Goal: Task Accomplishment & Management: Complete application form

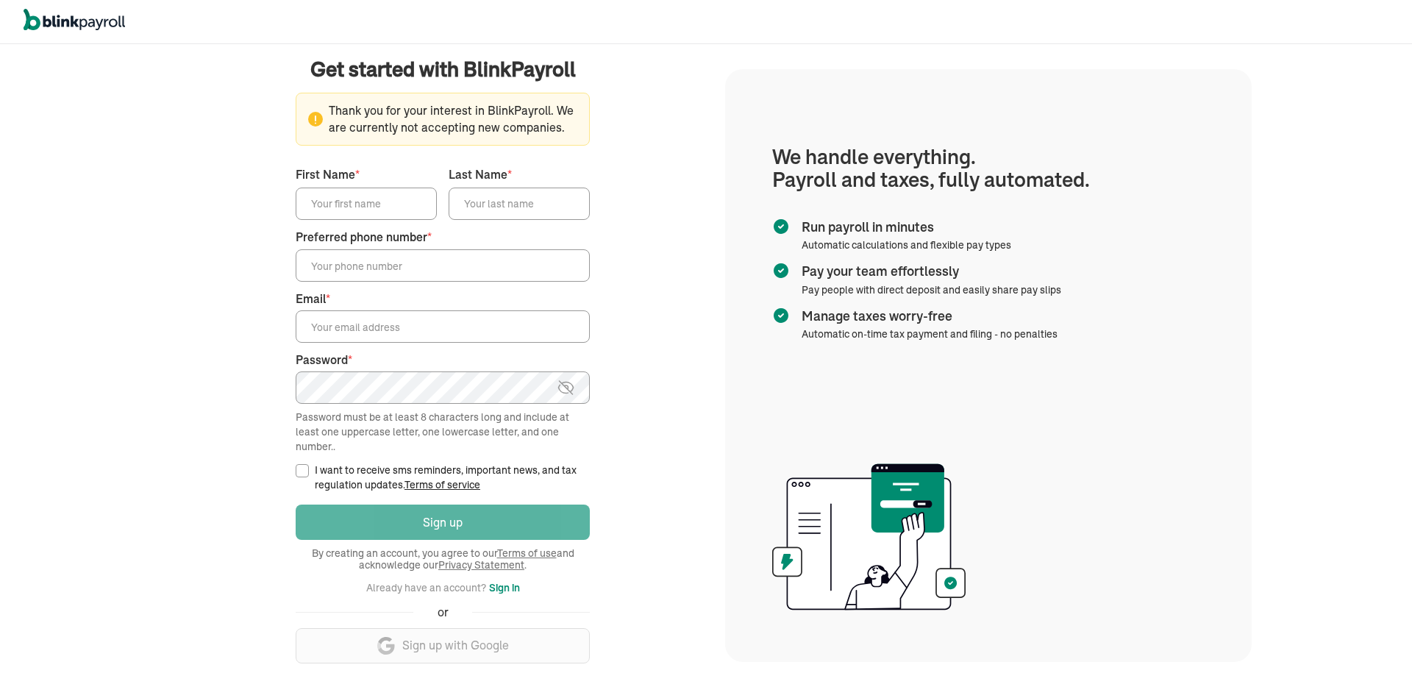
click at [641, 199] on main "Get started with BlinkPayroll Get started with BlinkPayroll 30-day free trial S…" at bounding box center [443, 365] width 530 height 622
click at [343, 193] on input "First Name *" at bounding box center [366, 204] width 141 height 32
click at [221, 213] on main "Get started with BlinkPayroll Get started with BlinkPayroll 30-day free trial S…" at bounding box center [443, 365] width 530 height 622
click at [304, 465] on input "I want to receive sms reminders, important news, and tax regulation updates. Te…" at bounding box center [302, 470] width 13 height 13
click at [303, 467] on input "I want to receive sms reminders, important news, and tax regulation updates. Te…" at bounding box center [302, 470] width 13 height 13
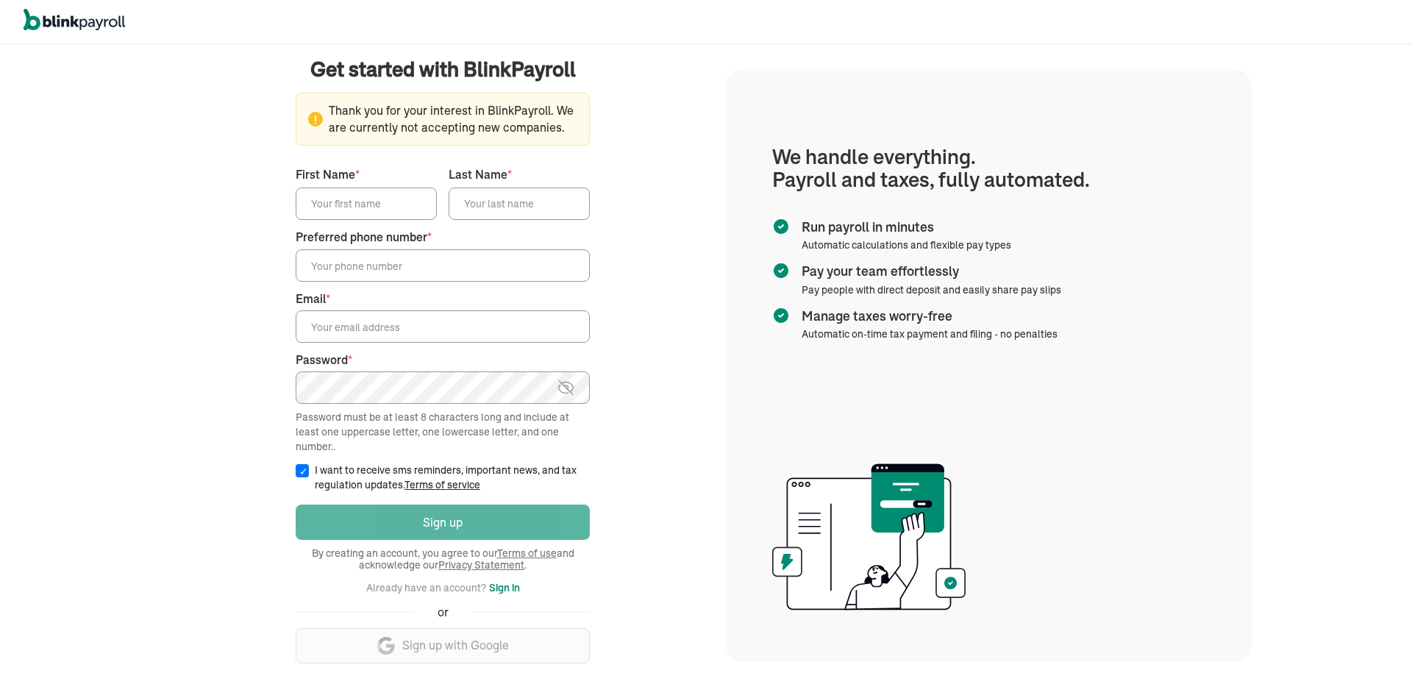
checkbox input "false"
click at [263, 434] on main "Get started with BlinkPayroll Get started with BlinkPayroll 30-day free trial S…" at bounding box center [443, 365] width 530 height 622
